Goal: Information Seeking & Learning: Learn about a topic

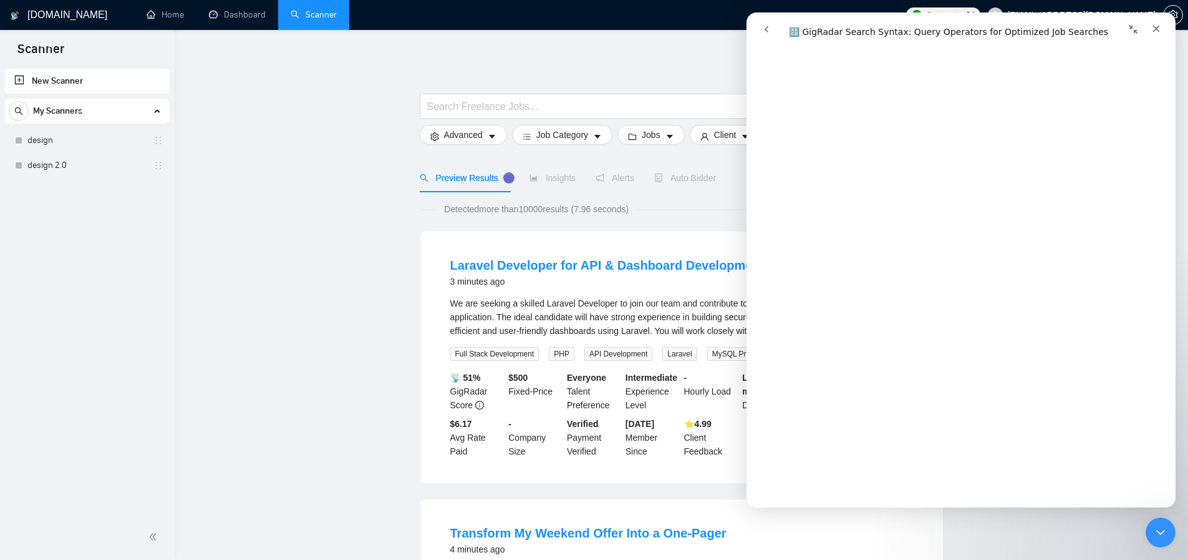
scroll to position [97, 0]
click at [1153, 29] on icon "Close" at bounding box center [1157, 29] width 10 height 10
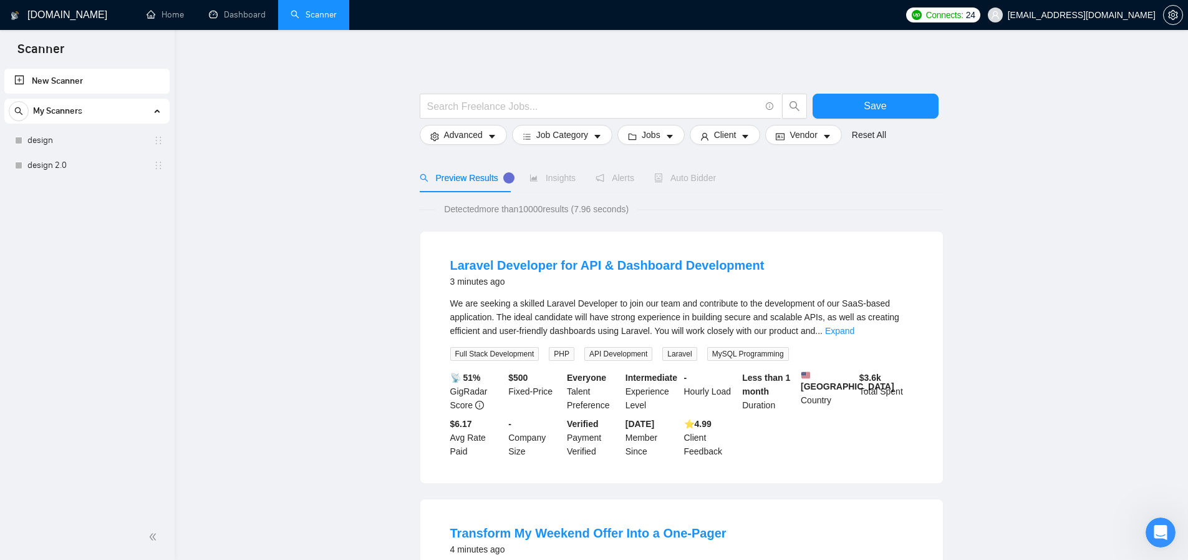
scroll to position [0, 0]
click at [496, 109] on input "text" at bounding box center [593, 107] width 333 height 16
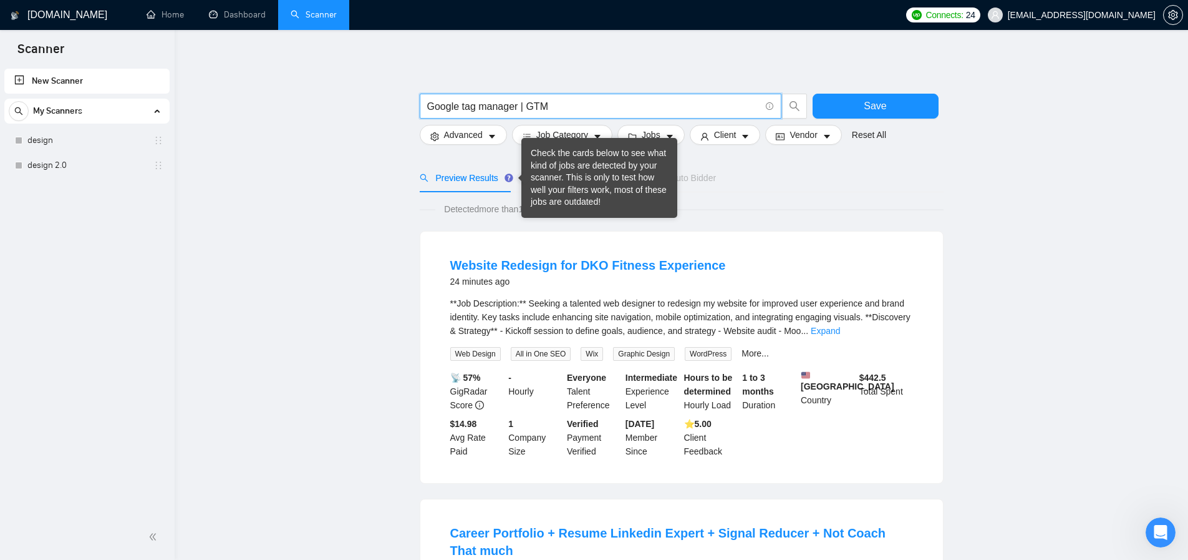
type input "Google tag manager | GTM"
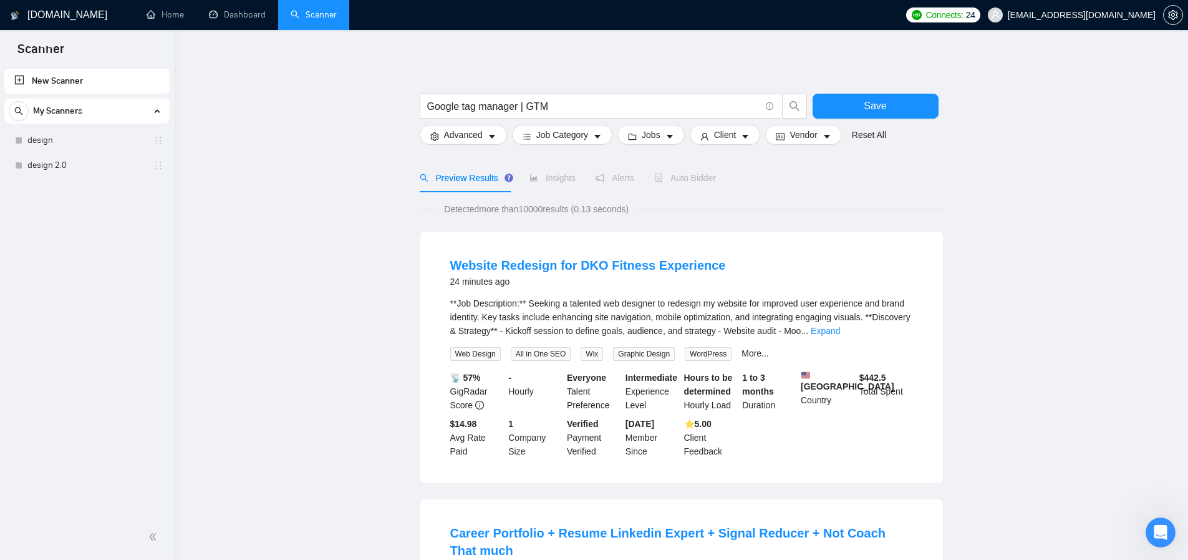
drag, startPoint x: 689, startPoint y: 112, endPoint x: 735, endPoint y: 112, distance: 45.5
click at [689, 112] on input "Google tag manager | GTM" at bounding box center [593, 107] width 333 height 16
click at [789, 111] on icon "search" at bounding box center [794, 105] width 11 height 11
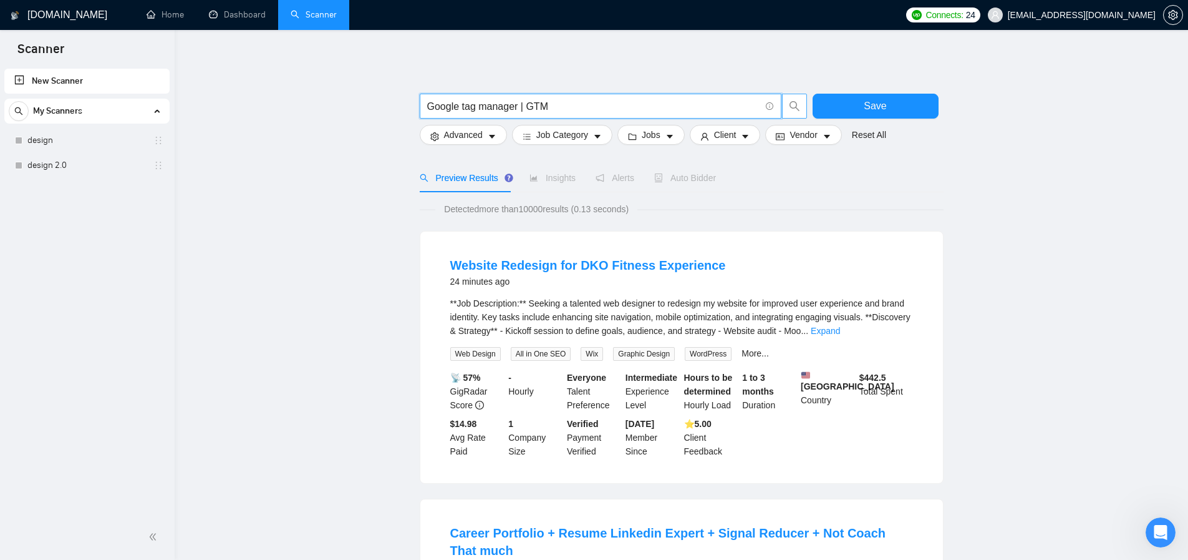
click at [797, 102] on icon "search" at bounding box center [794, 105] width 11 height 11
click at [712, 102] on input "Google tag manager | GTM" at bounding box center [593, 107] width 333 height 16
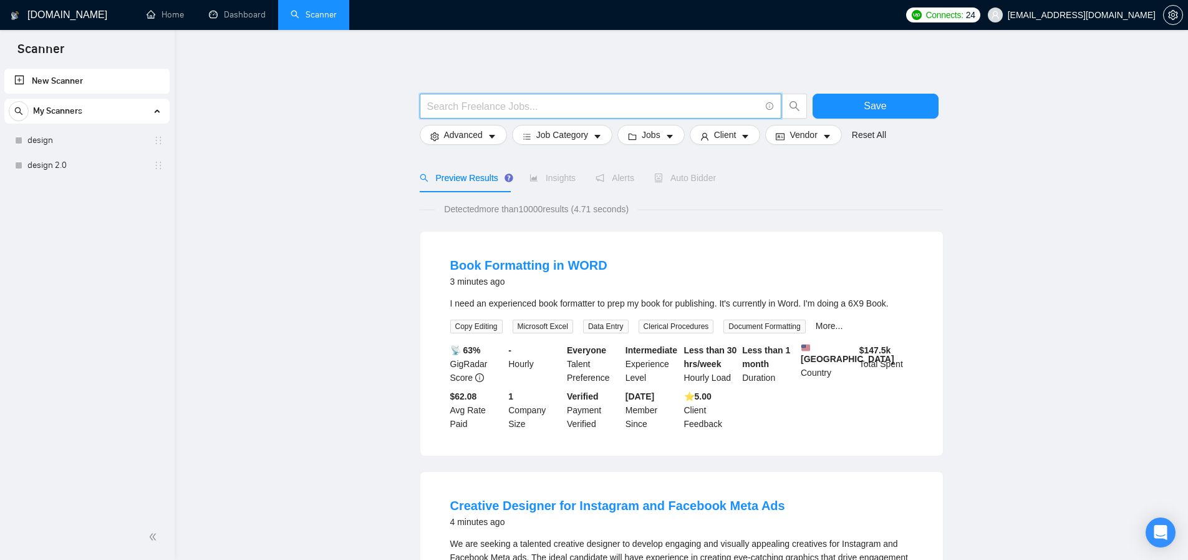
click at [497, 102] on input "text" at bounding box center [593, 107] width 333 height 16
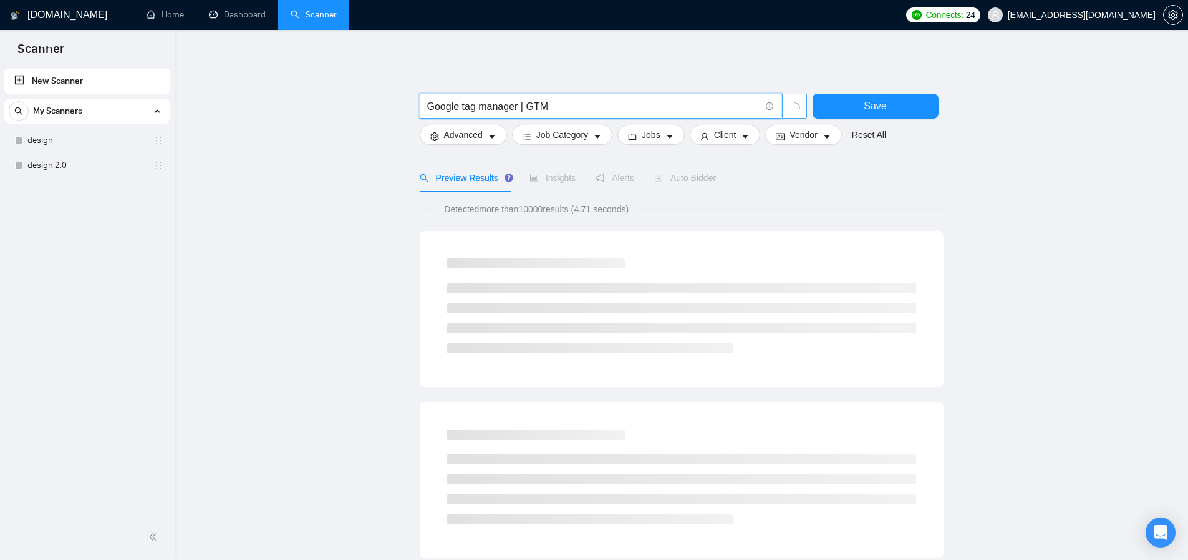
click at [792, 105] on icon "loading" at bounding box center [794, 107] width 11 height 11
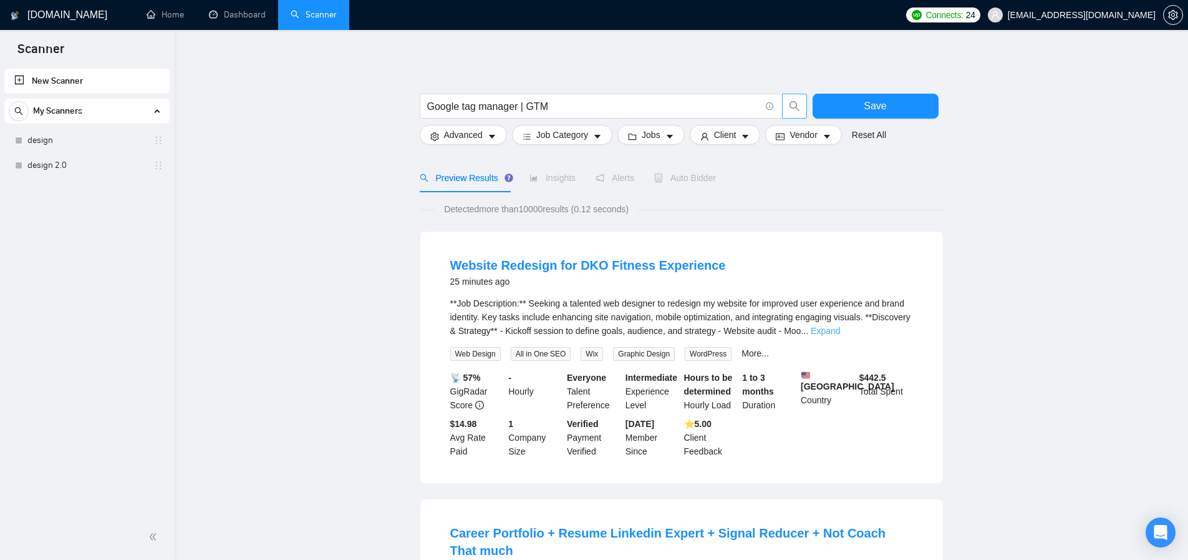
click at [840, 332] on link "Expand" at bounding box center [825, 331] width 29 height 10
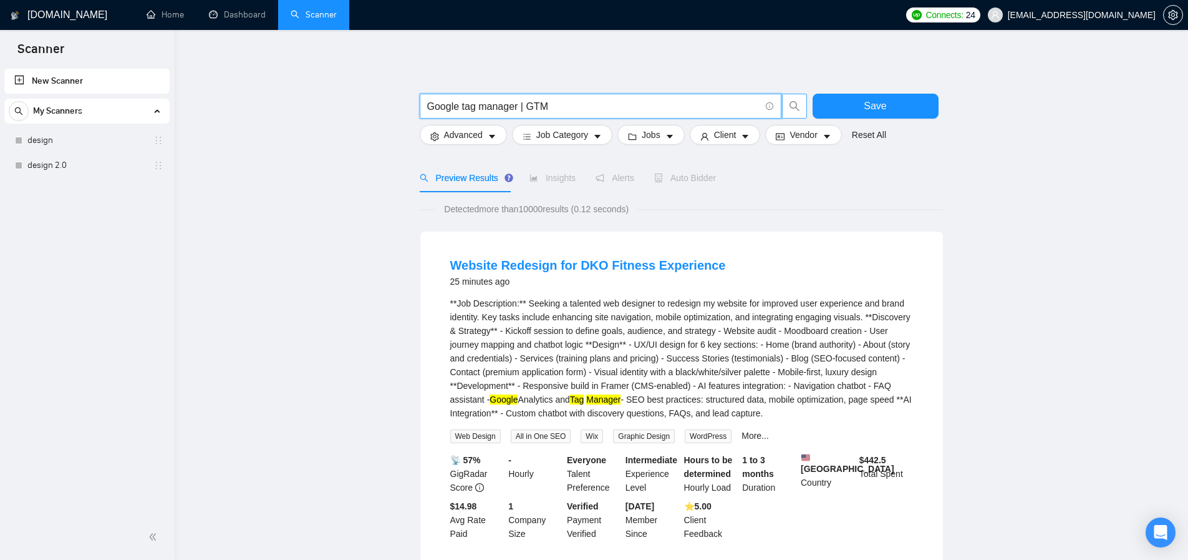
drag, startPoint x: 517, startPoint y: 108, endPoint x: 529, endPoint y: 112, distance: 13.2
click at [517, 108] on input "Google tag manager | GTM" at bounding box center [593, 107] width 333 height 16
click at [518, 108] on input "Google tag manager | GTM" at bounding box center [593, 107] width 333 height 16
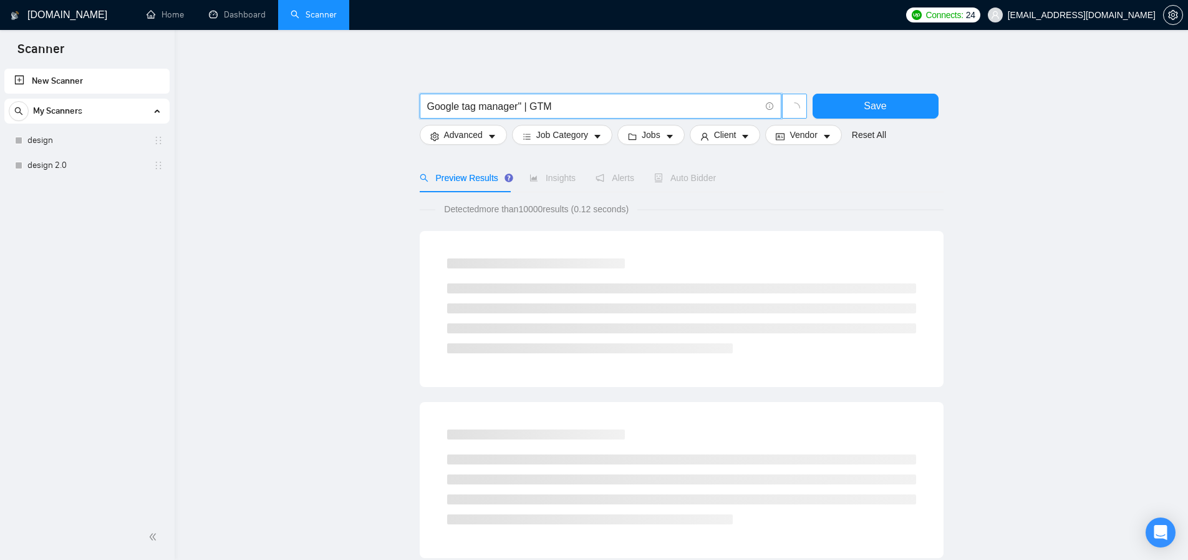
click at [427, 107] on input "Google tag manager" | GTM" at bounding box center [593, 107] width 333 height 16
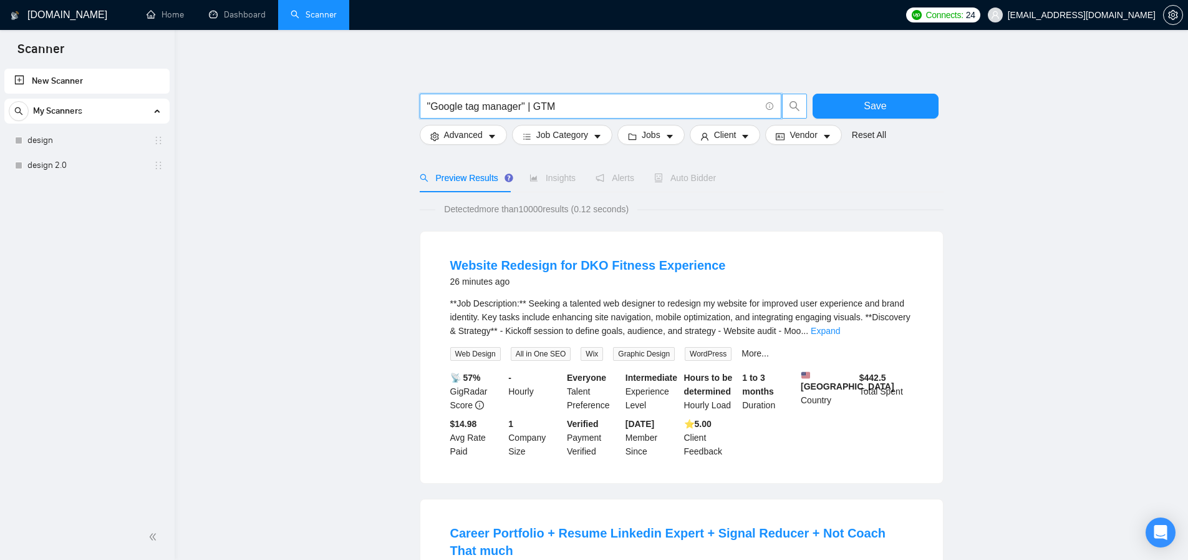
type input ""Google tag manager" | GTM"
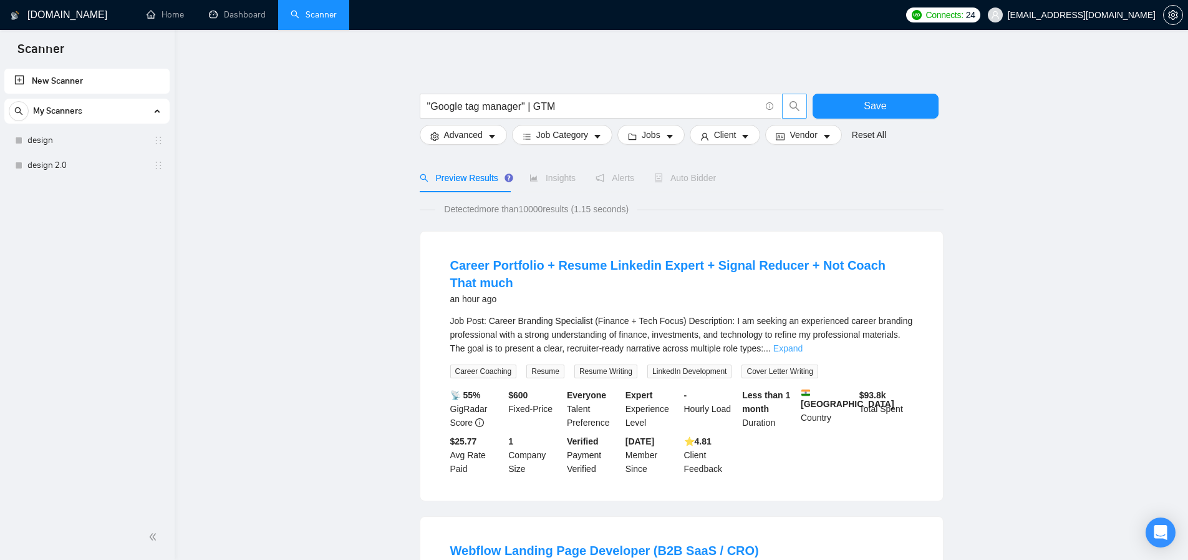
click at [803, 344] on link "Expand" at bounding box center [788, 348] width 29 height 10
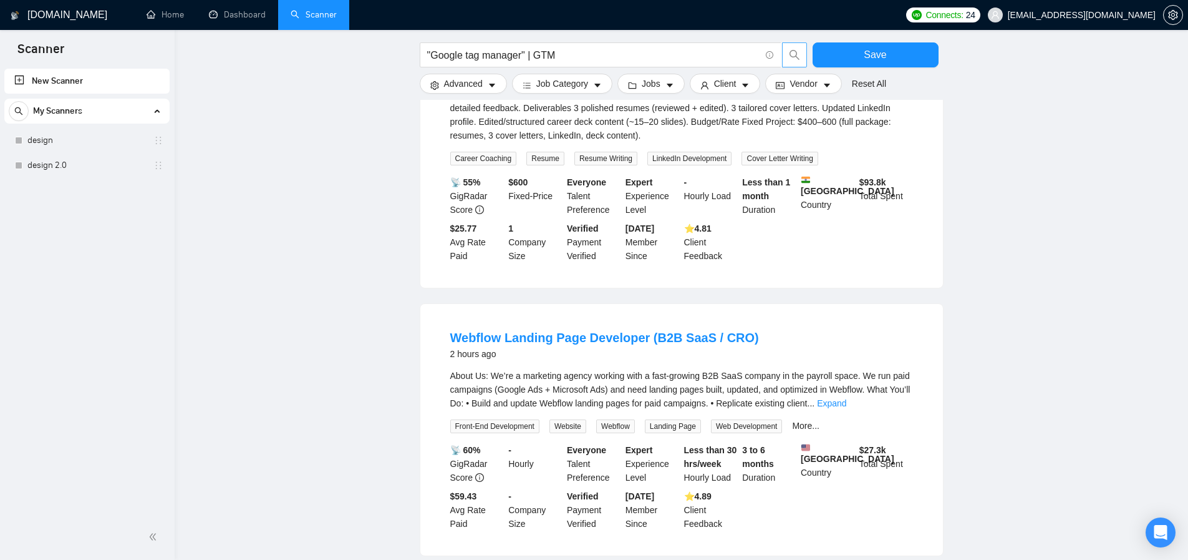
scroll to position [561, 0]
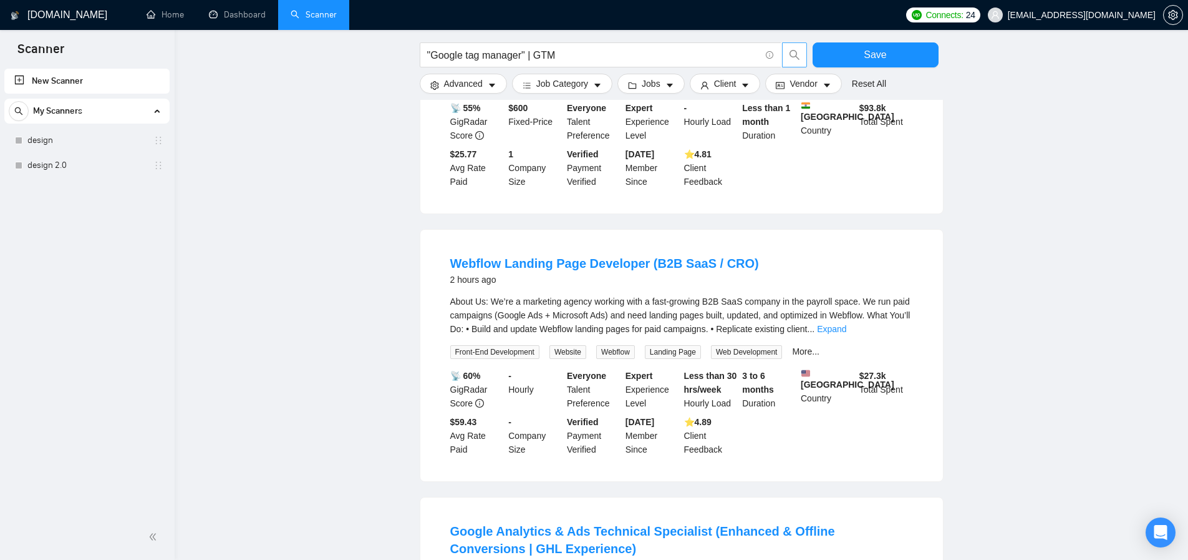
click at [846, 327] on link "Expand" at bounding box center [831, 329] width 29 height 10
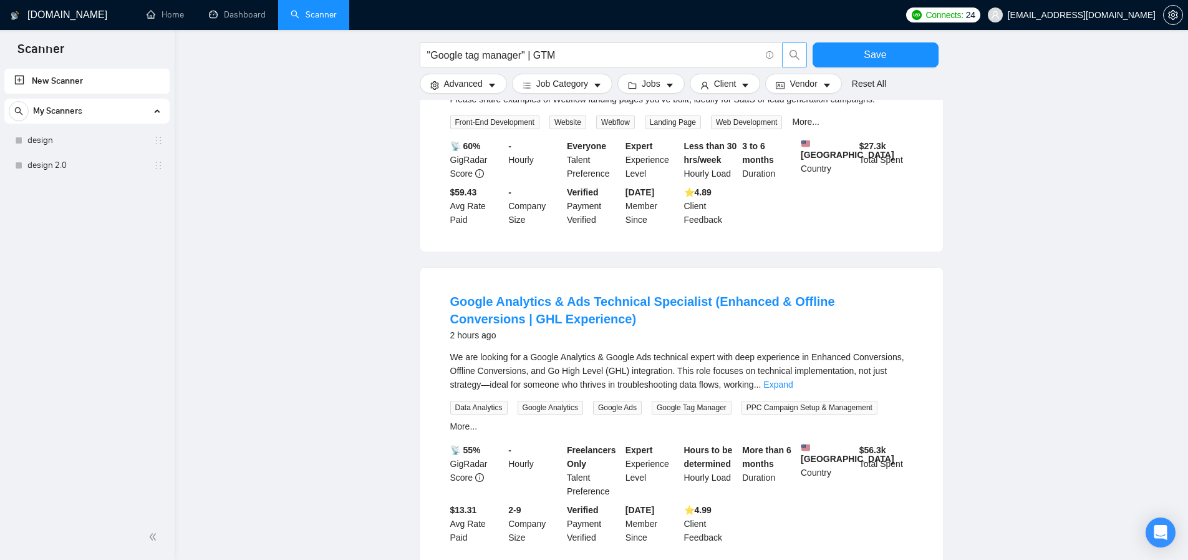
scroll to position [930, 0]
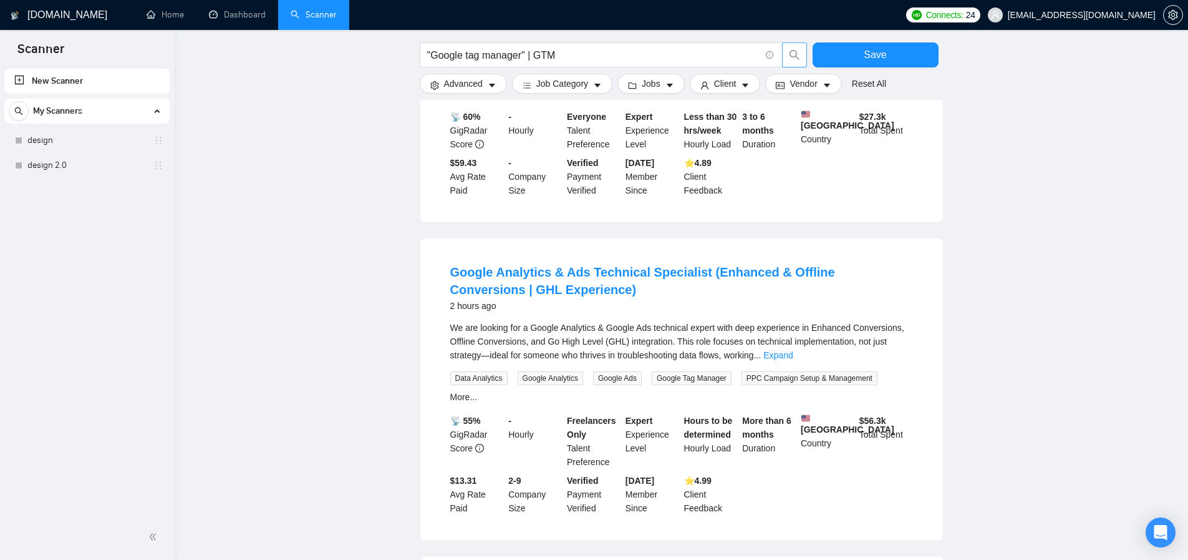
click at [686, 361] on div "We are looking for a Google Analytics & Google Ads technical expert with deep e…" at bounding box center [681, 341] width 463 height 41
click at [793, 360] on link "Expand" at bounding box center [778, 355] width 29 height 10
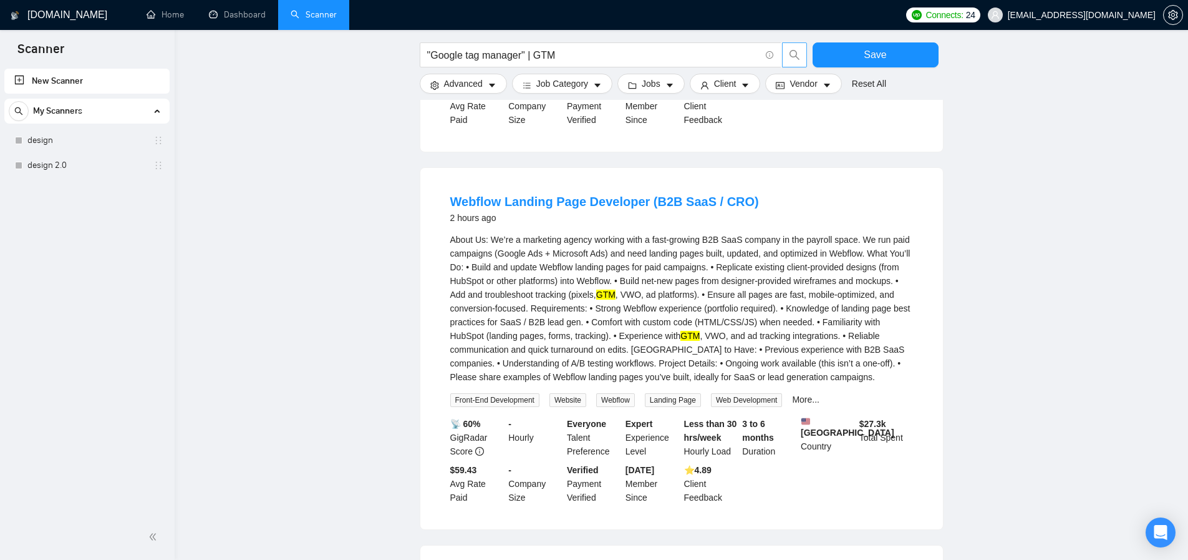
scroll to position [0, 0]
